Goal: Information Seeking & Learning: Learn about a topic

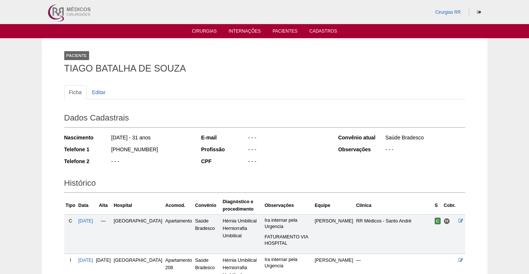
scroll to position [192, 0]
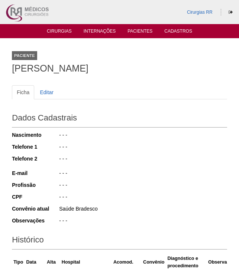
scroll to position [292, 0]
